Goal: Find specific fact: Find specific fact

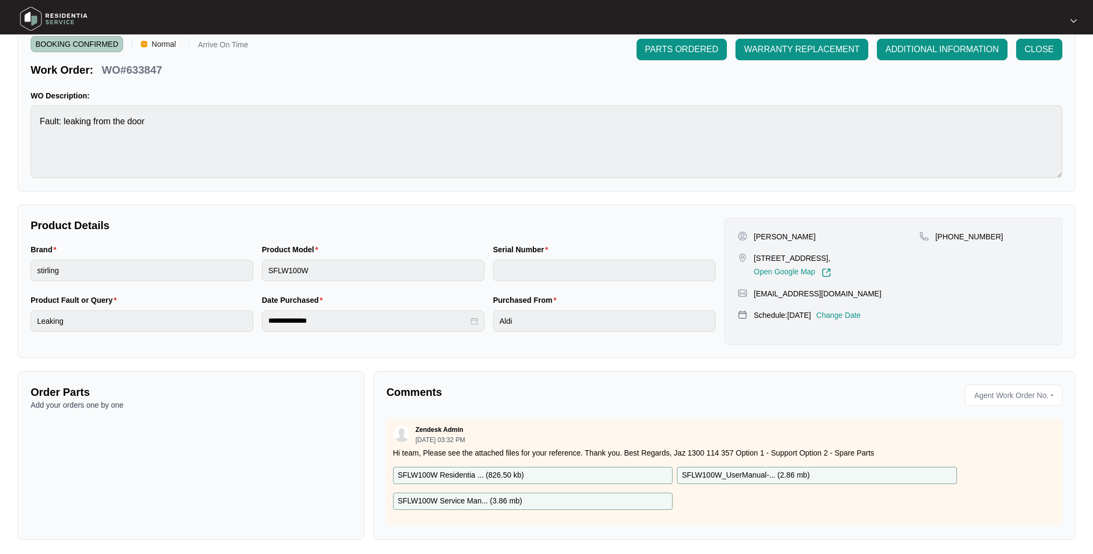
scroll to position [51, 0]
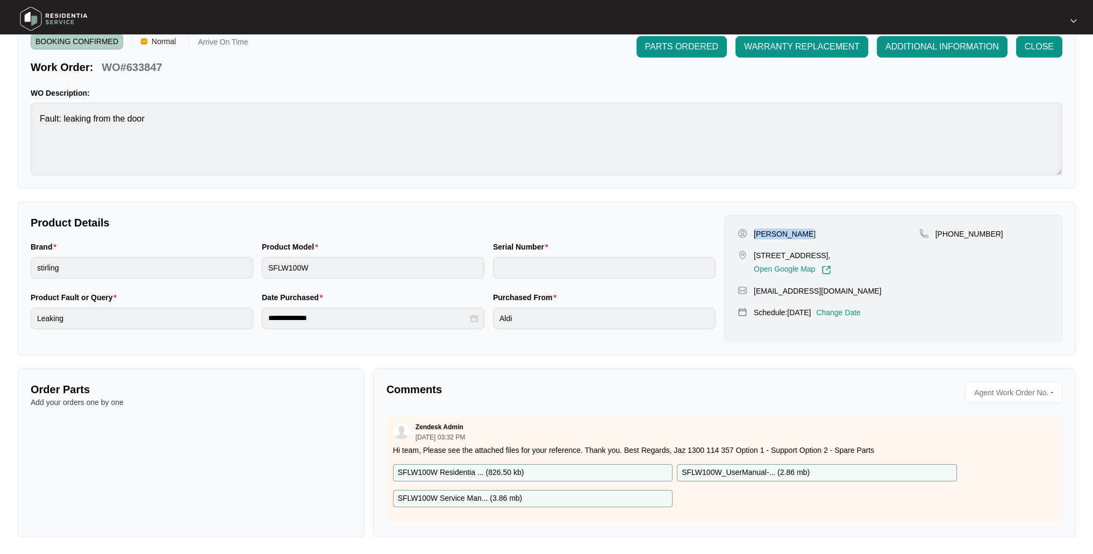
drag, startPoint x: 812, startPoint y: 237, endPoint x: 756, endPoint y: 236, distance: 56.4
click at [756, 236] on div "[PERSON_NAME]" at bounding box center [828, 233] width 182 height 11
copy p "[PERSON_NAME]"
drag, startPoint x: 980, startPoint y: 234, endPoint x: 948, endPoint y: 234, distance: 32.2
click at [948, 234] on div "[PHONE_NUMBER]" at bounding box center [984, 233] width 130 height 11
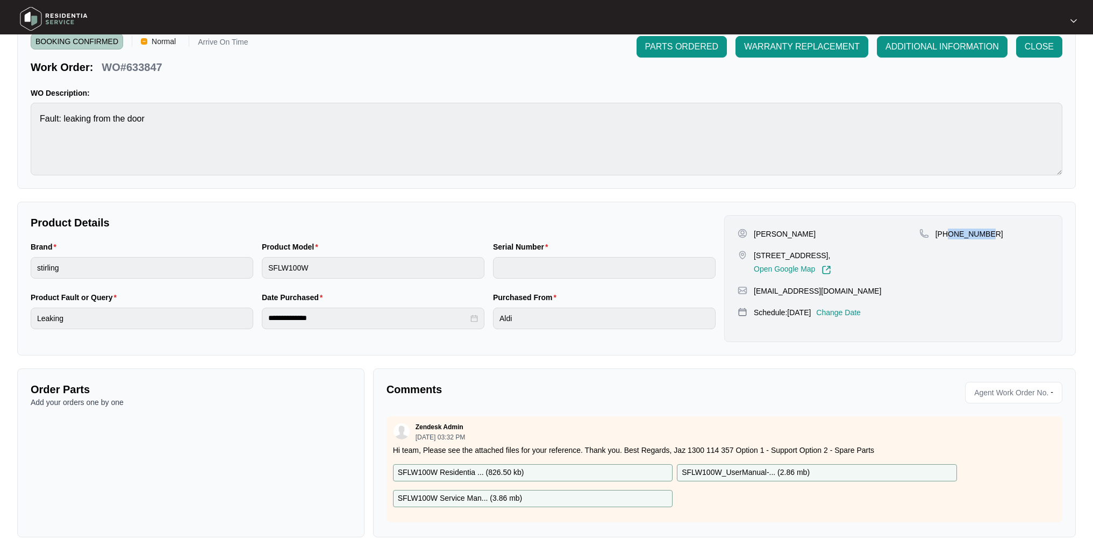
copy p "409555865"
drag, startPoint x: 752, startPoint y: 255, endPoint x: 841, endPoint y: 254, distance: 88.7
click at [842, 254] on div "[STREET_ADDRESS], Open Google Map" at bounding box center [828, 262] width 182 height 25
copy p "[STREET_ADDRESS]"
click at [0, 321] on main "**********" at bounding box center [546, 251] width 1093 height 605
